Goal: Obtain resource: Download file/media

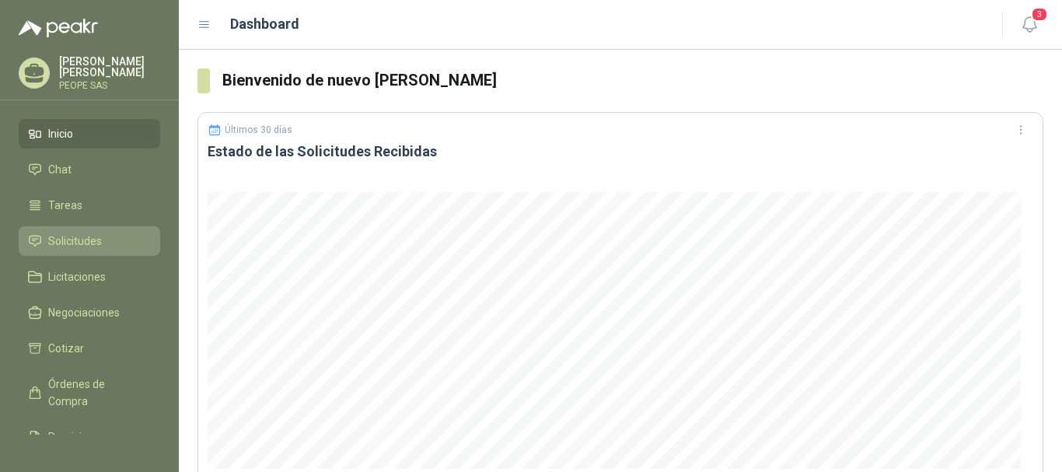
click at [82, 243] on span "Solicitudes" at bounding box center [75, 241] width 54 height 17
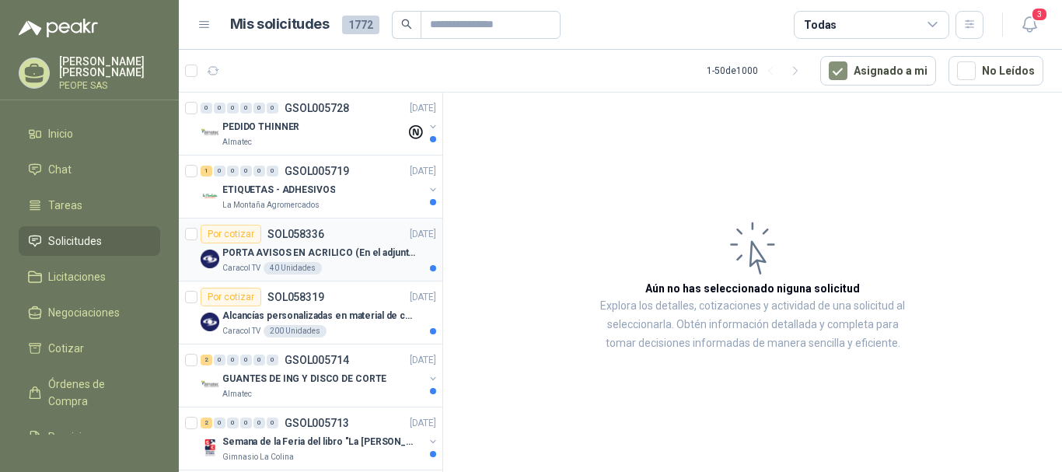
click at [268, 249] on p "PORTA AVISOS EN ACRILICO (En el adjunto mas informacion)" at bounding box center [319, 253] width 194 height 15
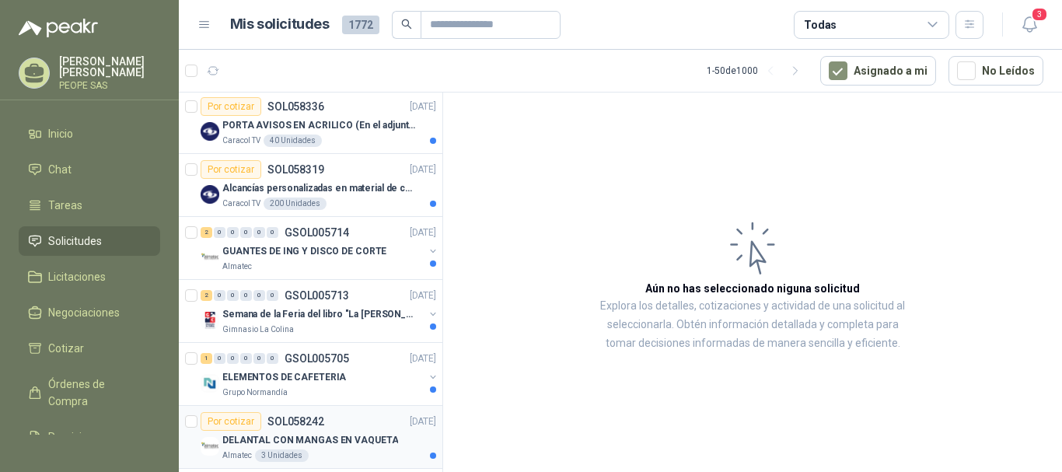
scroll to position [78, 0]
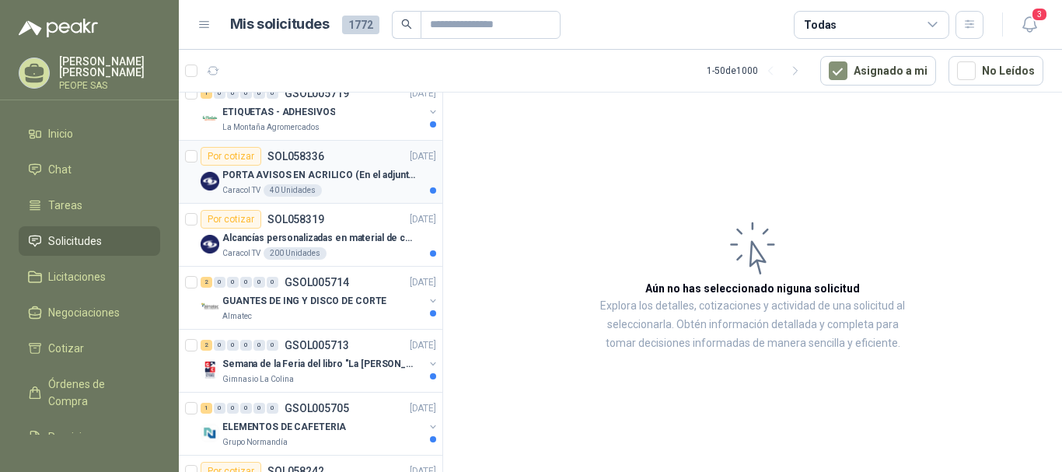
click at [319, 168] on p "PORTA AVISOS EN ACRILICO (En el adjunto mas informacion)" at bounding box center [319, 175] width 194 height 15
click at [313, 173] on p "PORTA AVISOS EN ACRILICO (En el adjunto mas informacion)" at bounding box center [319, 175] width 194 height 15
click at [240, 156] on div "Por cotizar" at bounding box center [231, 156] width 61 height 19
click at [233, 159] on div "Por cotizar" at bounding box center [231, 156] width 61 height 19
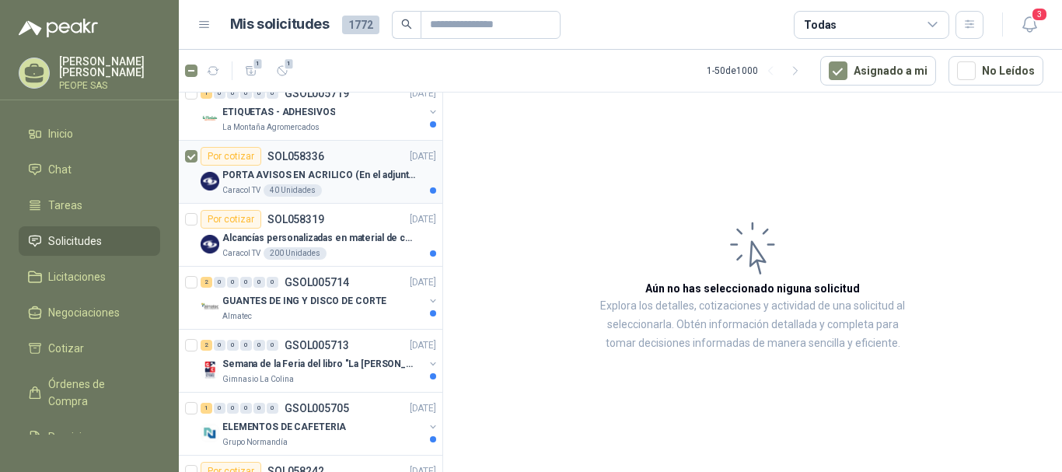
click at [233, 159] on div "Por cotizar" at bounding box center [231, 156] width 61 height 19
click at [318, 163] on div "Por cotizar SOL058336" at bounding box center [263, 156] width 124 height 19
click at [324, 180] on p "PORTA AVISOS EN ACRILICO (En el adjunto mas informacion)" at bounding box center [319, 175] width 194 height 15
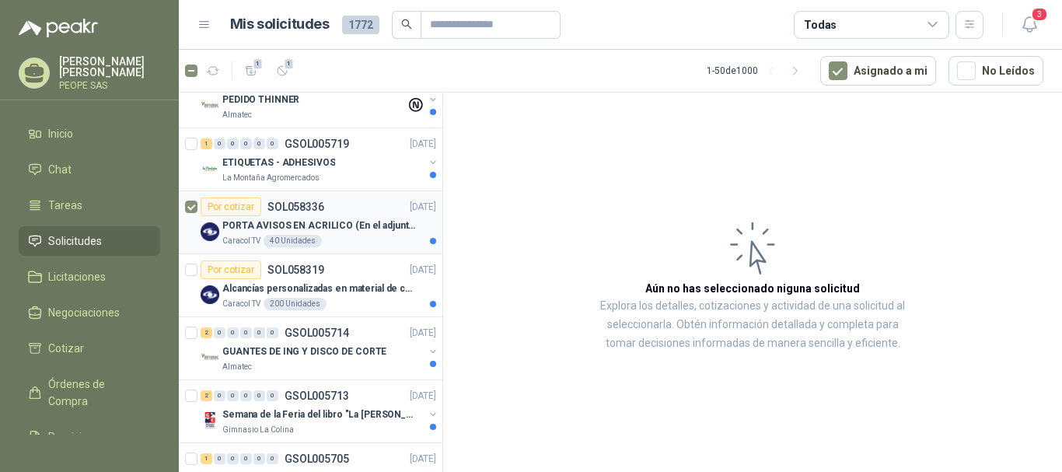
scroll to position [0, 0]
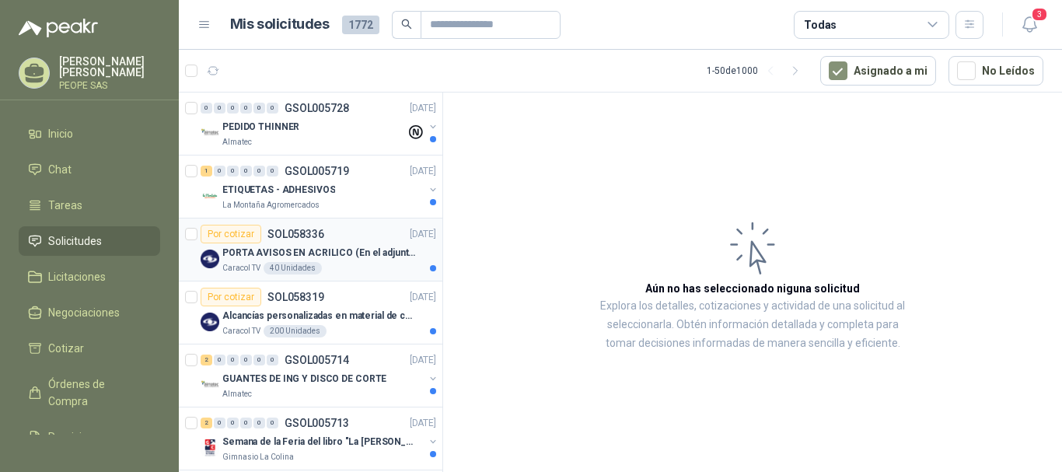
click at [296, 247] on p "PORTA AVISOS EN ACRILICO (En el adjunto mas informacion)" at bounding box center [319, 253] width 194 height 15
click at [222, 240] on div "Por cotizar" at bounding box center [231, 234] width 61 height 19
click at [225, 234] on div "Por cotizar" at bounding box center [231, 234] width 61 height 19
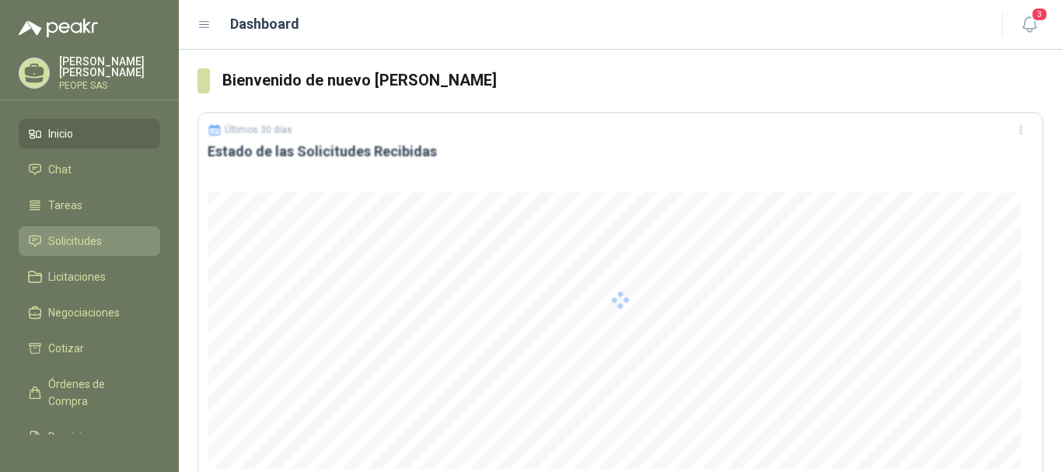
click at [76, 240] on span "Solicitudes" at bounding box center [75, 241] width 54 height 17
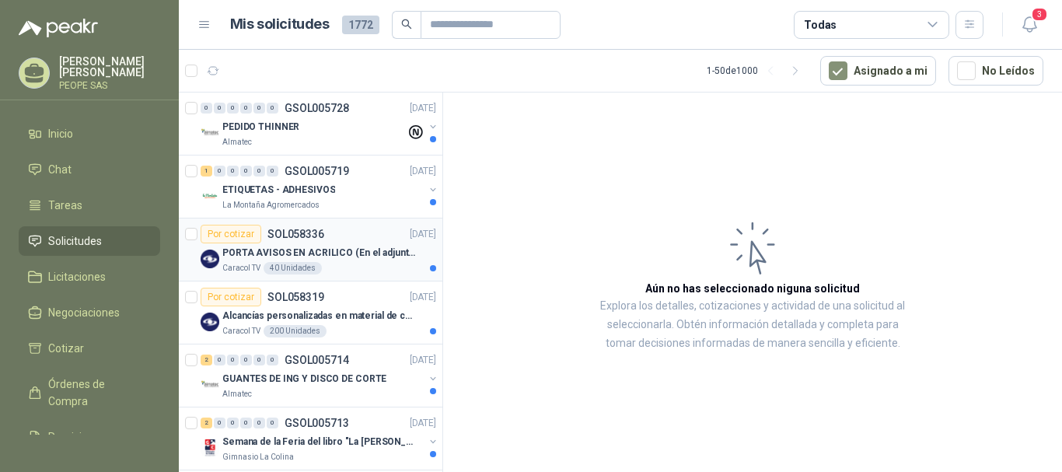
click at [229, 231] on div "Por cotizar" at bounding box center [231, 234] width 61 height 19
click at [313, 232] on p "SOL058336" at bounding box center [296, 234] width 57 height 11
click at [307, 247] on p "PORTA AVISOS EN ACRILICO (En el adjunto mas informacion)" at bounding box center [319, 253] width 194 height 15
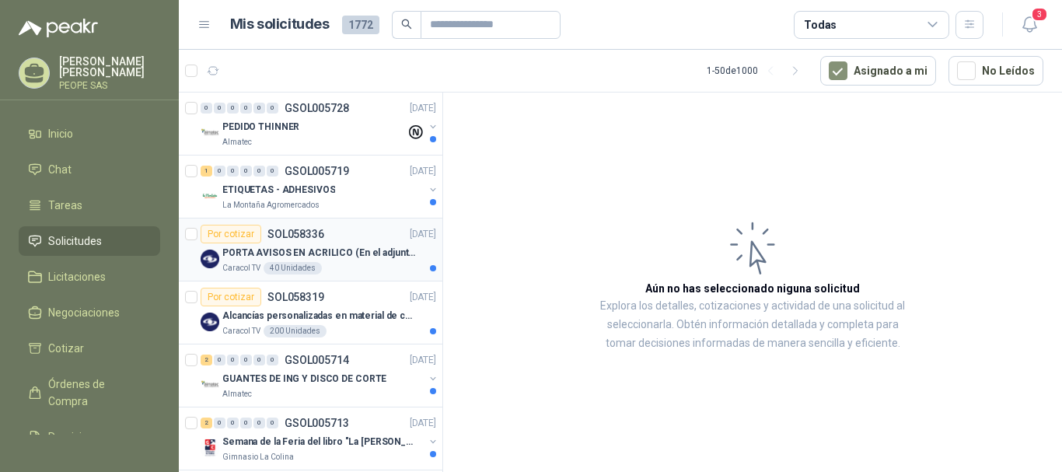
click at [307, 247] on p "PORTA AVISOS EN ACRILICO (En el adjunto mas informacion)" at bounding box center [319, 253] width 194 height 15
click at [324, 303] on div "Por cotizar SOL058319 [DATE]" at bounding box center [319, 297] width 236 height 19
click at [296, 377] on p "GUANTES DE ING Y DISCO DE CORTE" at bounding box center [304, 379] width 164 height 15
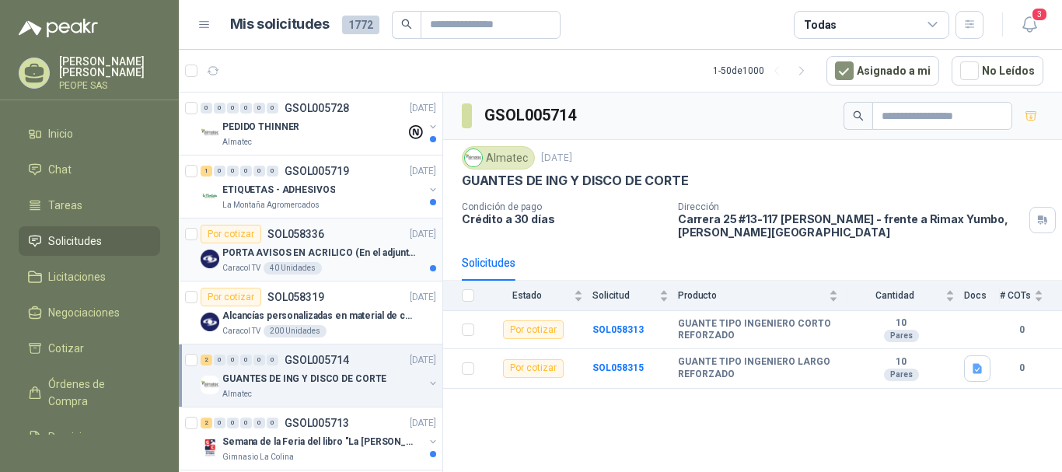
click at [317, 261] on div "PORTA AVISOS EN ACRILICO (En el adjunto mas informacion)" at bounding box center [329, 252] width 214 height 19
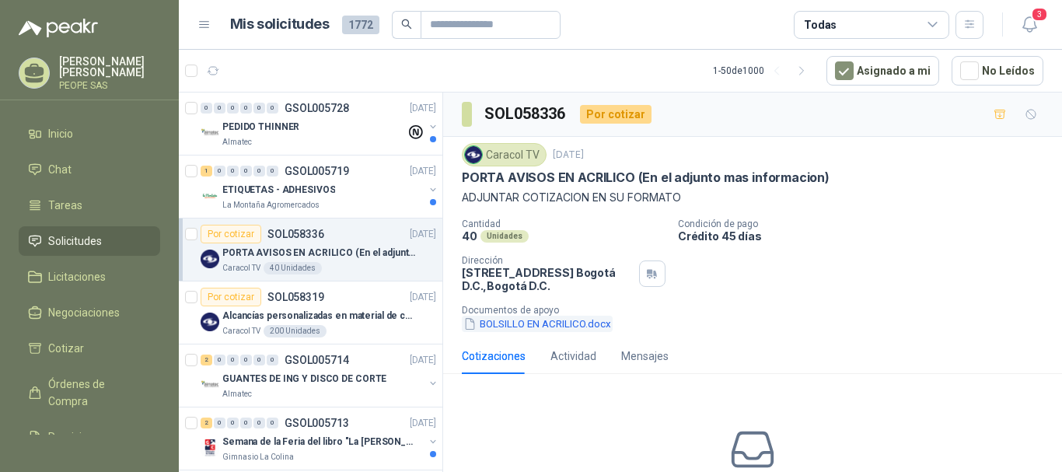
click at [552, 326] on button "BOLSILLO EN ACRILICO.docx" at bounding box center [537, 324] width 151 height 16
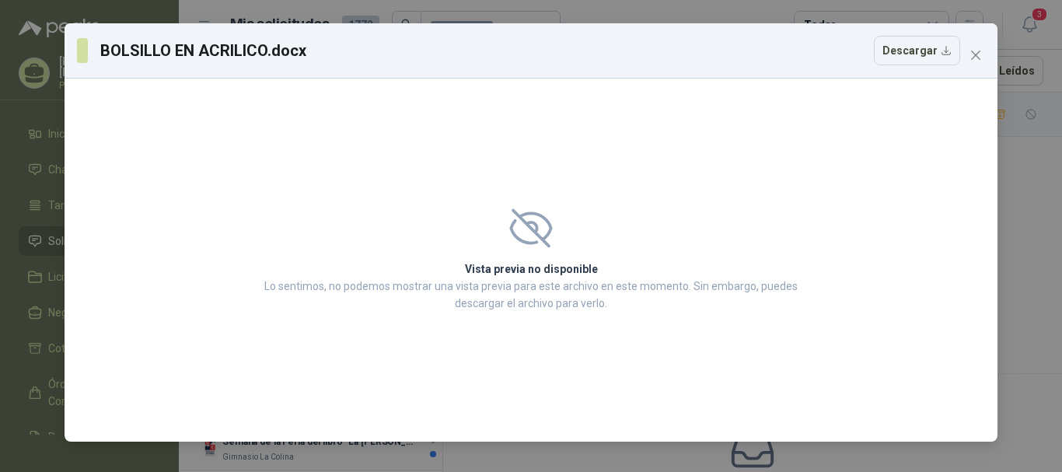
click at [684, 128] on div "Vista previa no disponible Lo sentimos, no podemos mostrar una vista previa par…" at bounding box center [531, 260] width 933 height 363
click at [915, 51] on button "Descargar" at bounding box center [917, 51] width 86 height 30
click at [981, 56] on icon "close" at bounding box center [976, 55] width 12 height 12
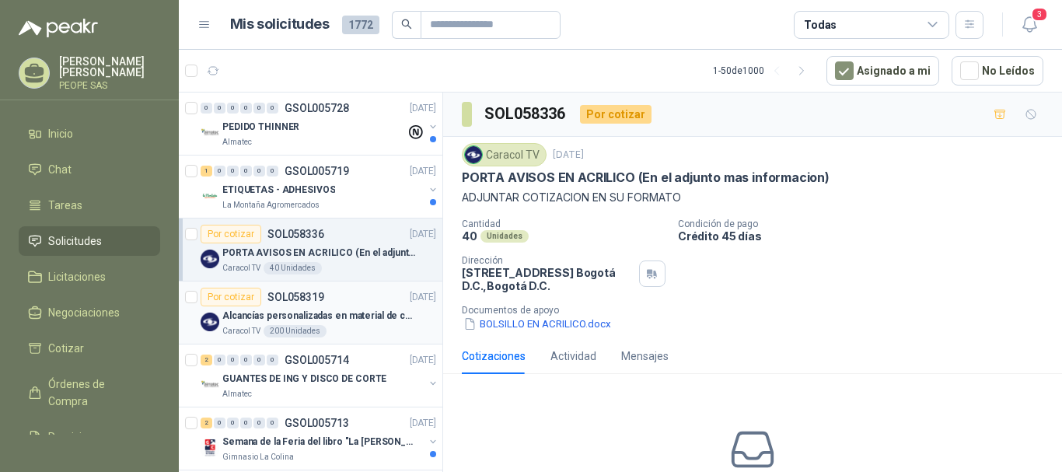
click at [275, 305] on div "Por cotizar SOL058319" at bounding box center [263, 297] width 124 height 19
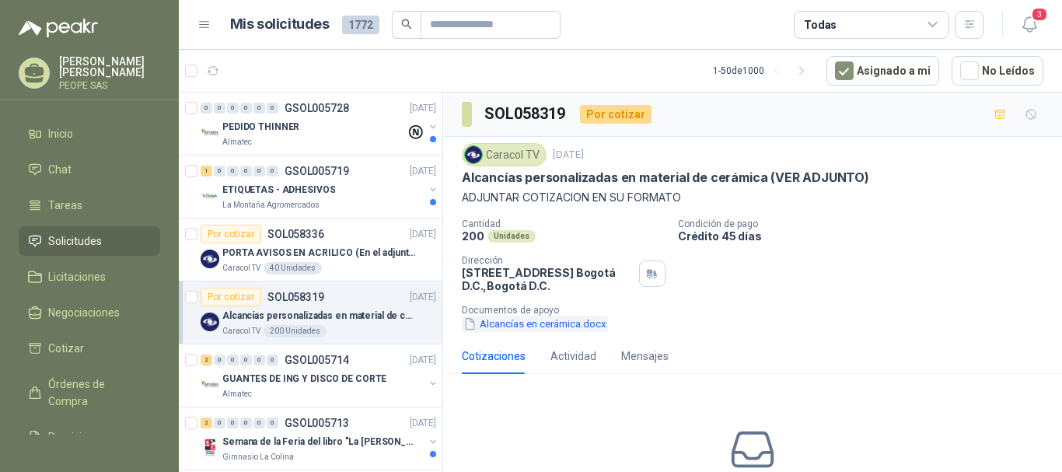
click at [537, 327] on button "Alcancías en cerámica.docx" at bounding box center [535, 324] width 146 height 16
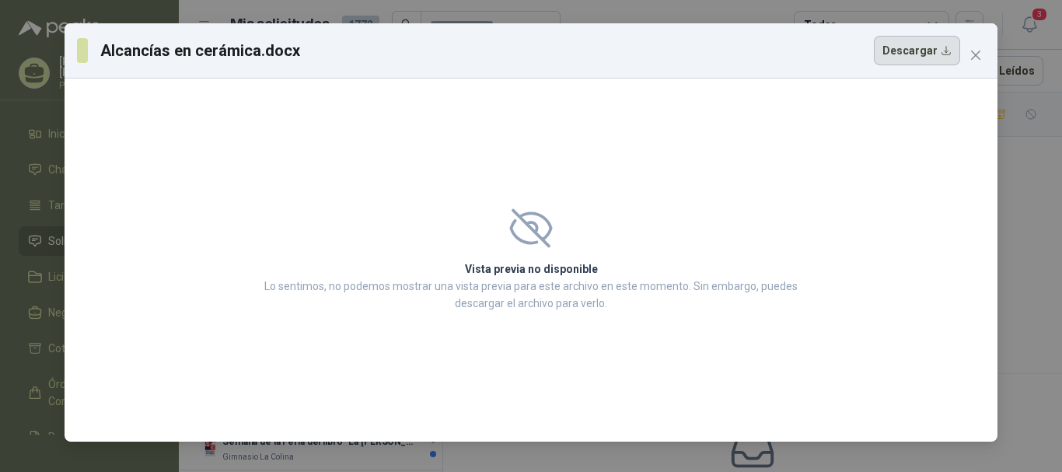
click at [919, 53] on button "Descargar" at bounding box center [917, 51] width 86 height 30
click at [973, 57] on icon "close" at bounding box center [976, 55] width 12 height 12
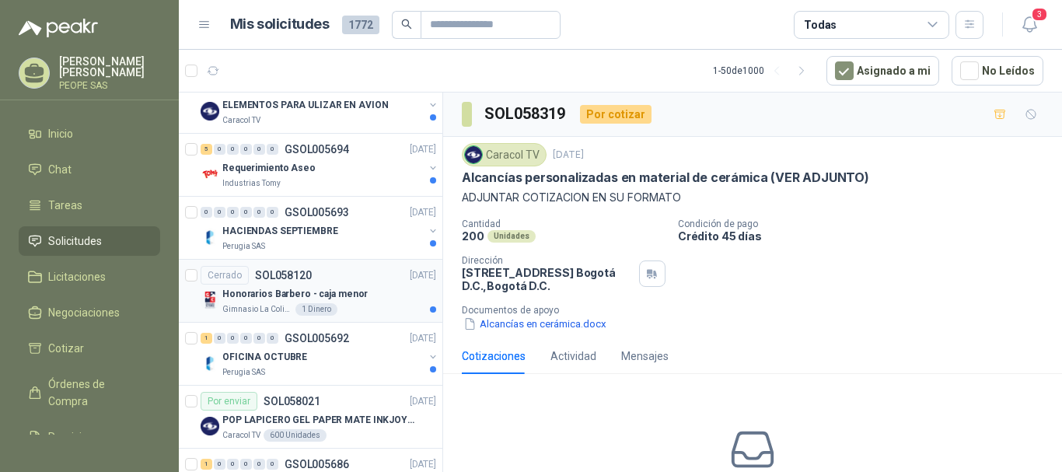
scroll to position [1167, 0]
